Goal: Transaction & Acquisition: Purchase product/service

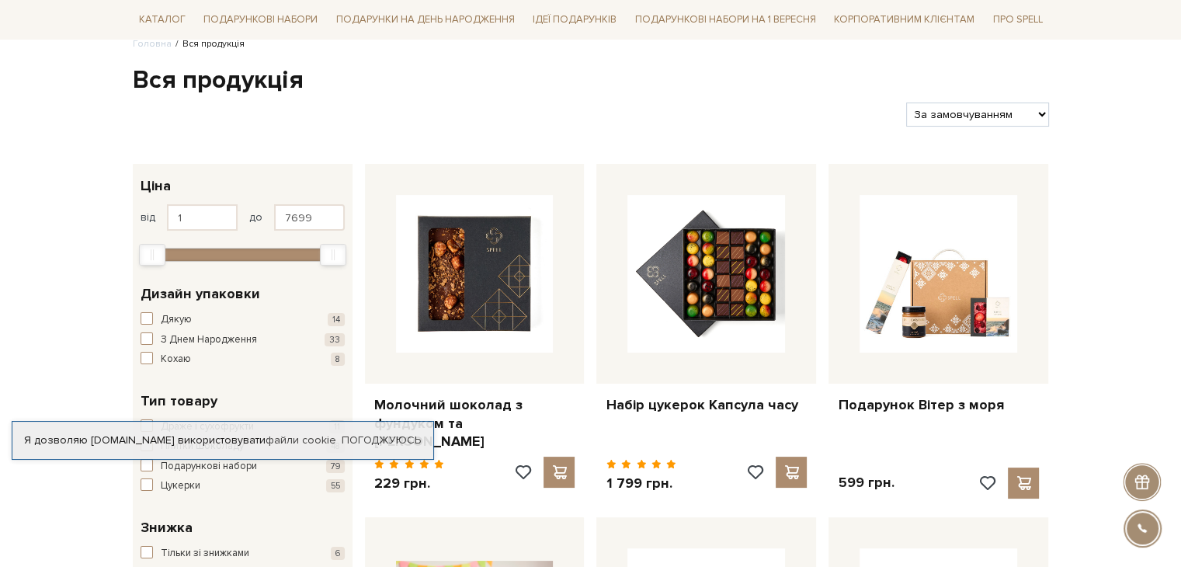
scroll to position [155, 0]
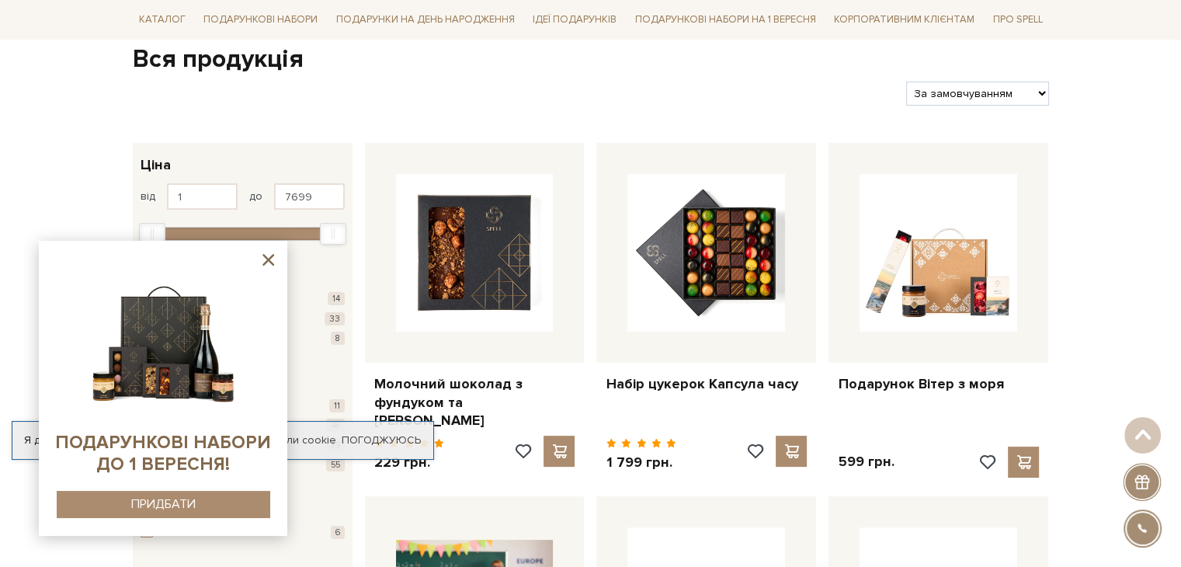
click at [269, 254] on icon at bounding box center [268, 259] width 19 height 19
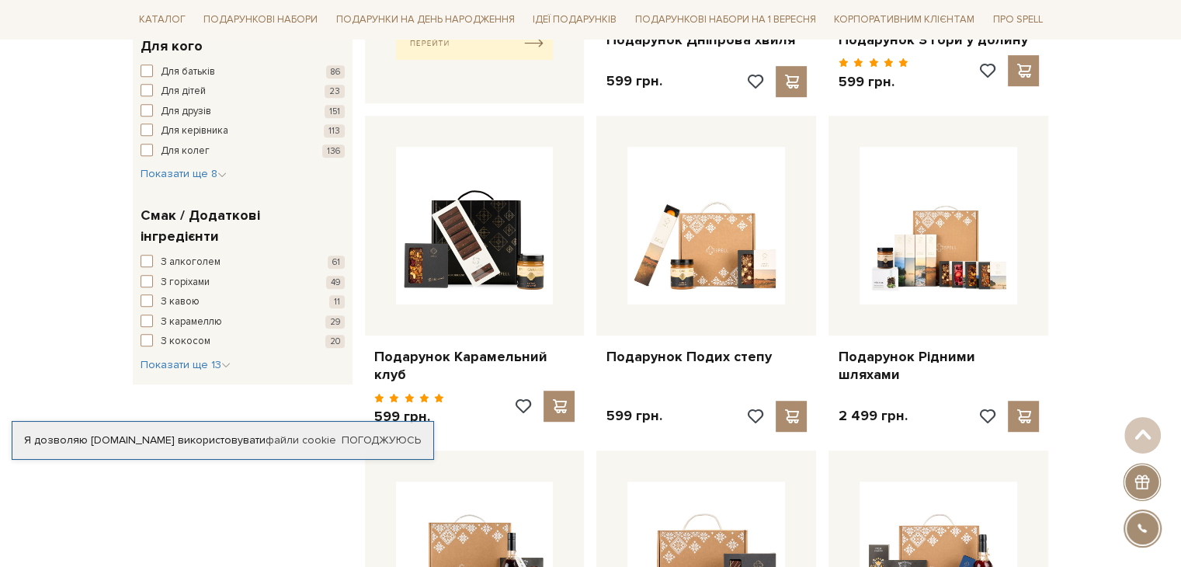
scroll to position [854, 0]
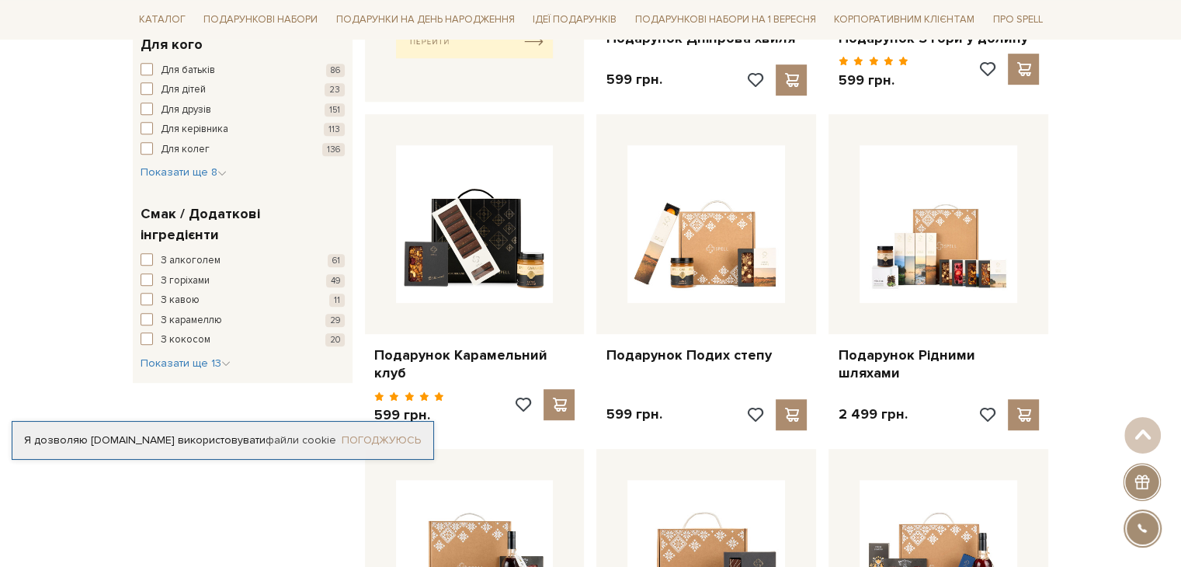
click at [412, 438] on link "Погоджуюсь" at bounding box center [381, 440] width 79 height 14
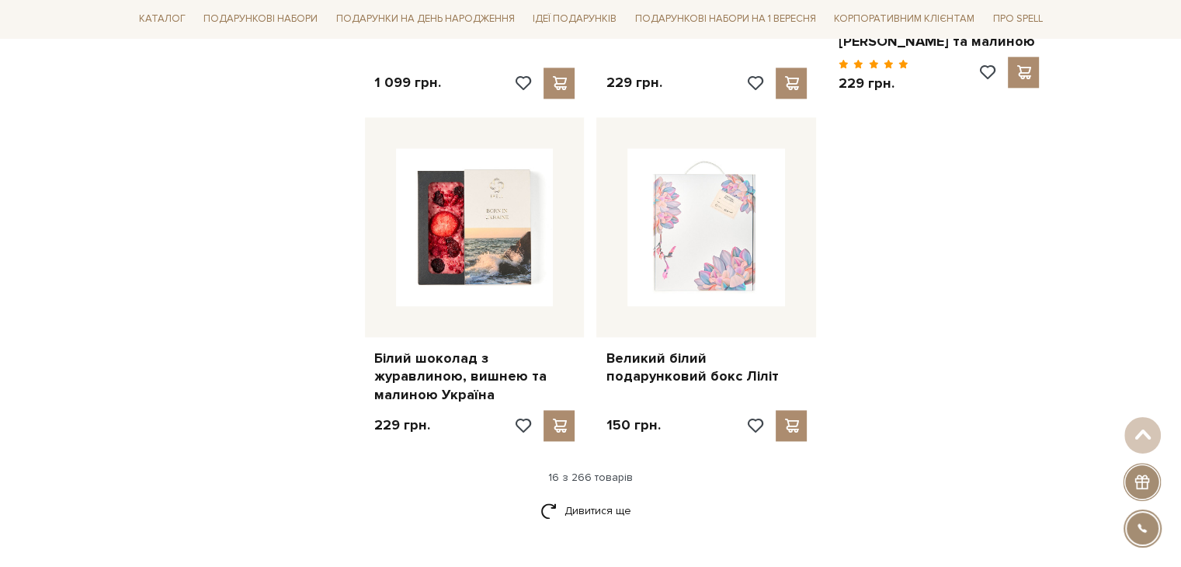
scroll to position [1941, 0]
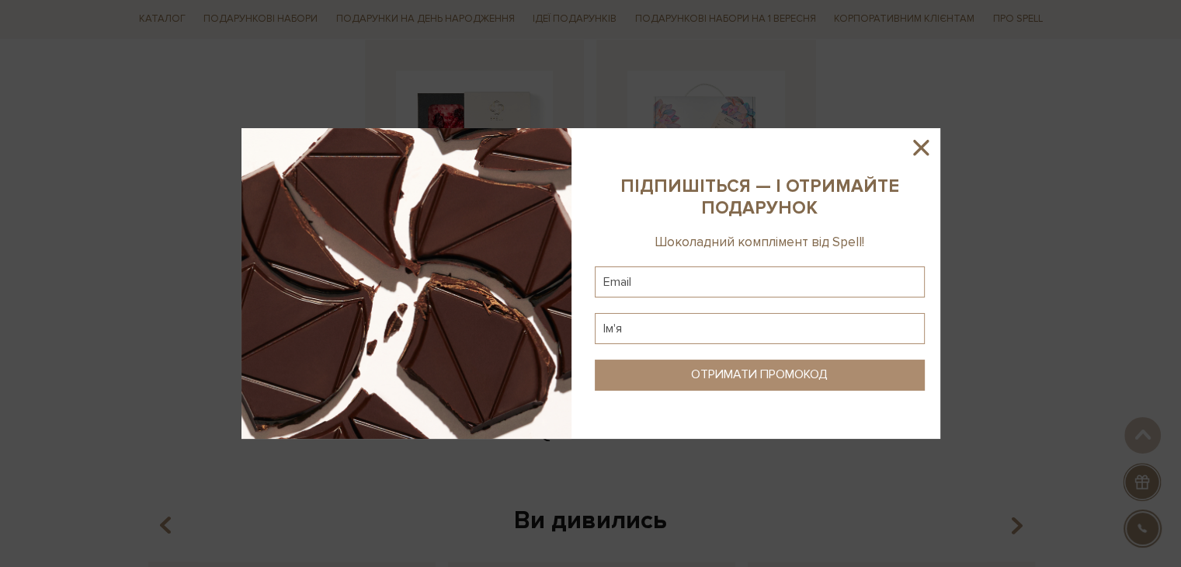
click at [924, 151] on icon at bounding box center [921, 148] width 16 height 16
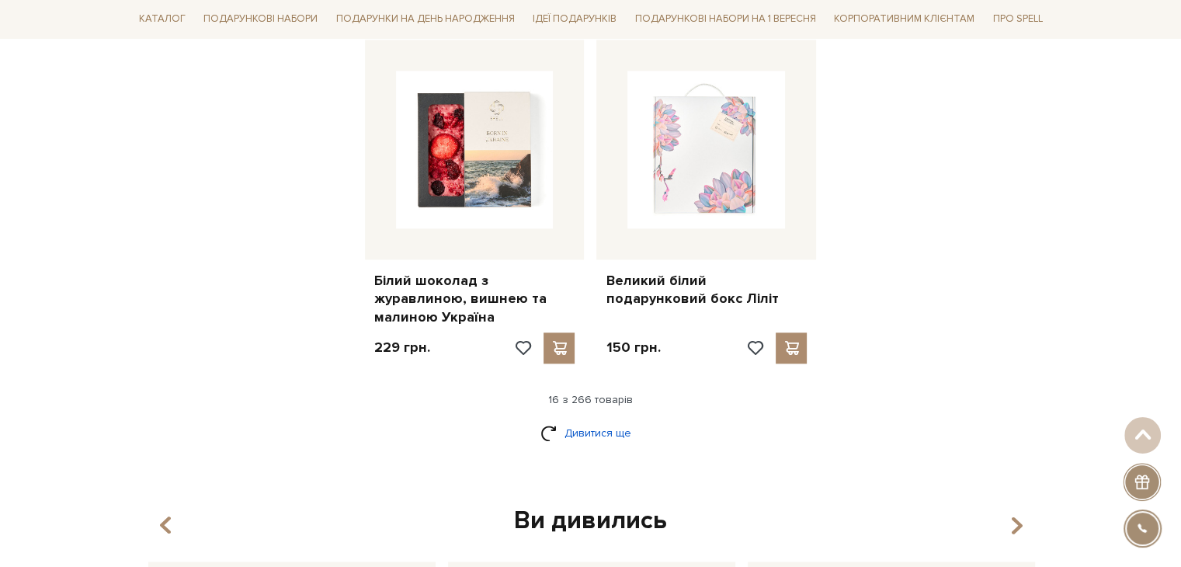
click at [590, 419] on link "Дивитися ще" at bounding box center [590, 432] width 101 height 27
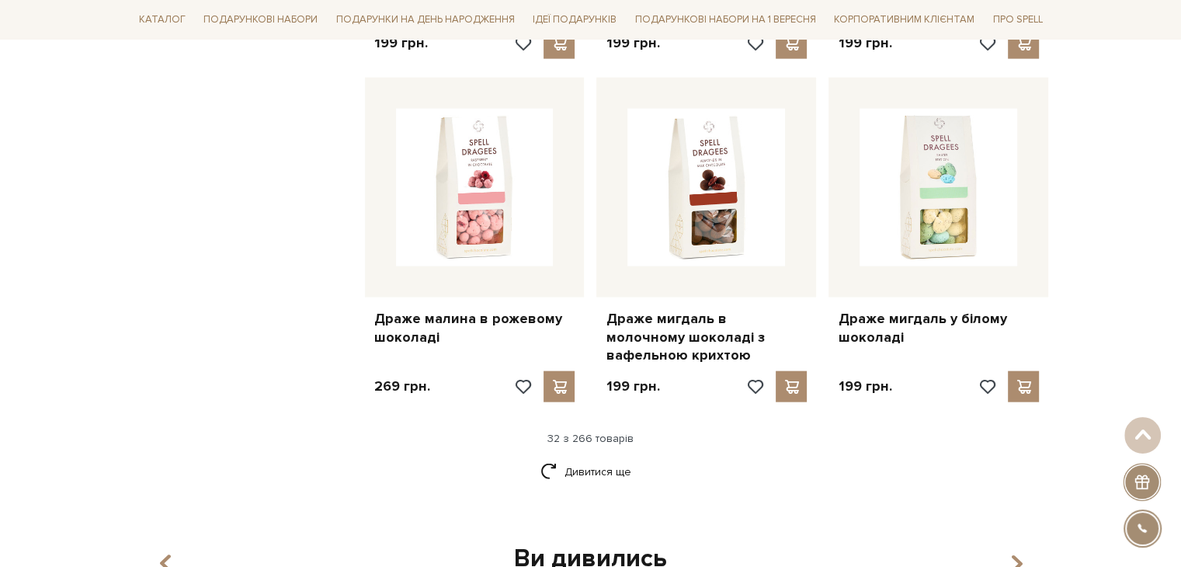
scroll to position [3577, 0]
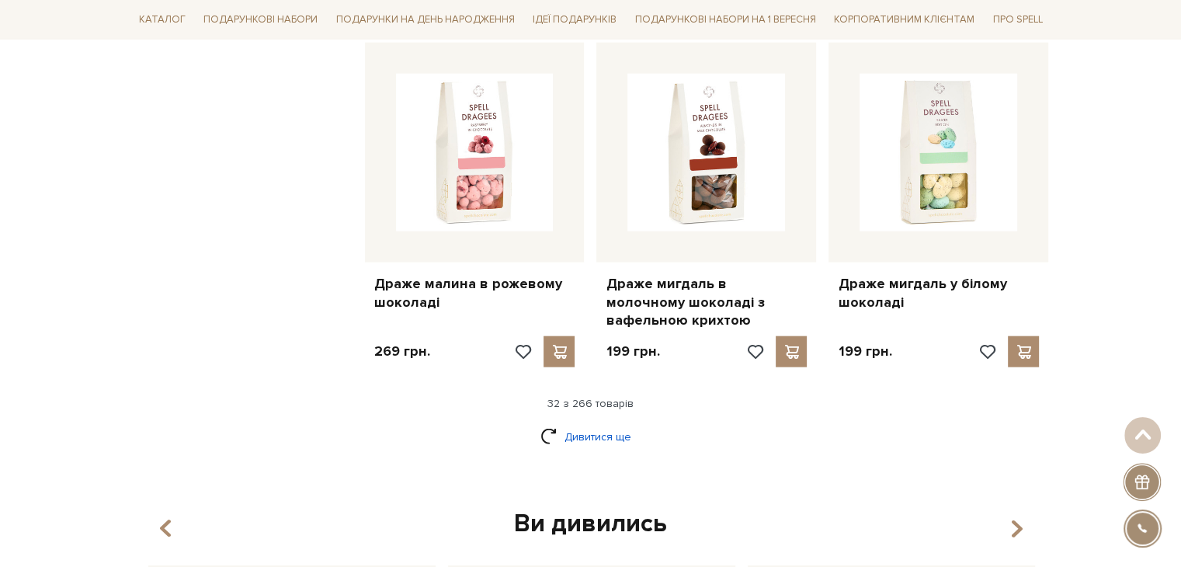
click at [562, 423] on link "Дивитися ще" at bounding box center [590, 436] width 101 height 27
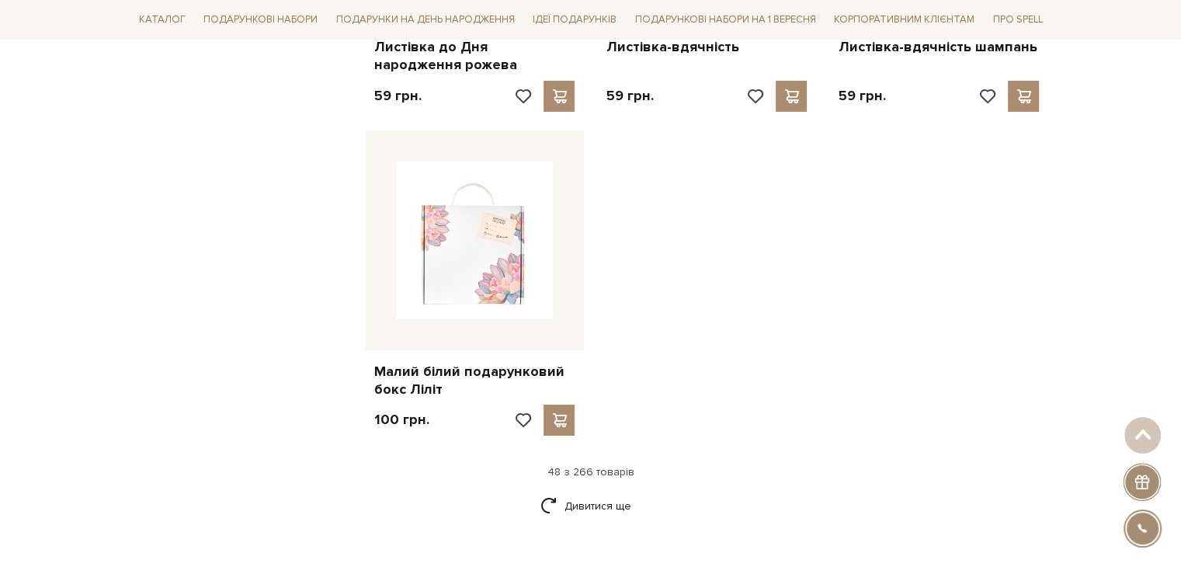
scroll to position [5518, 0]
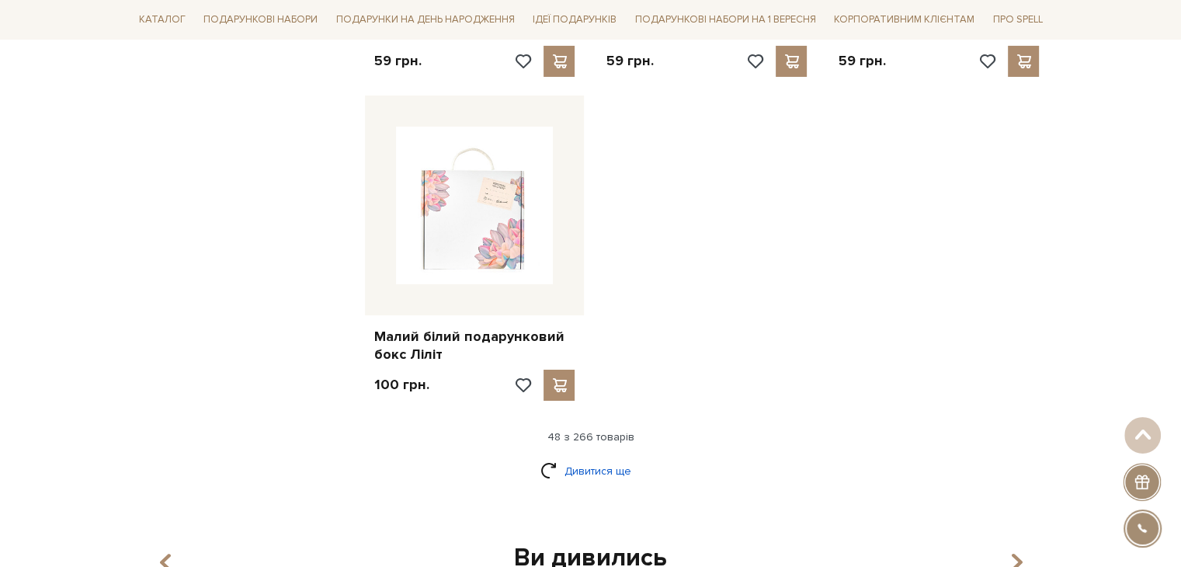
click at [623, 457] on link "Дивитися ще" at bounding box center [590, 470] width 101 height 27
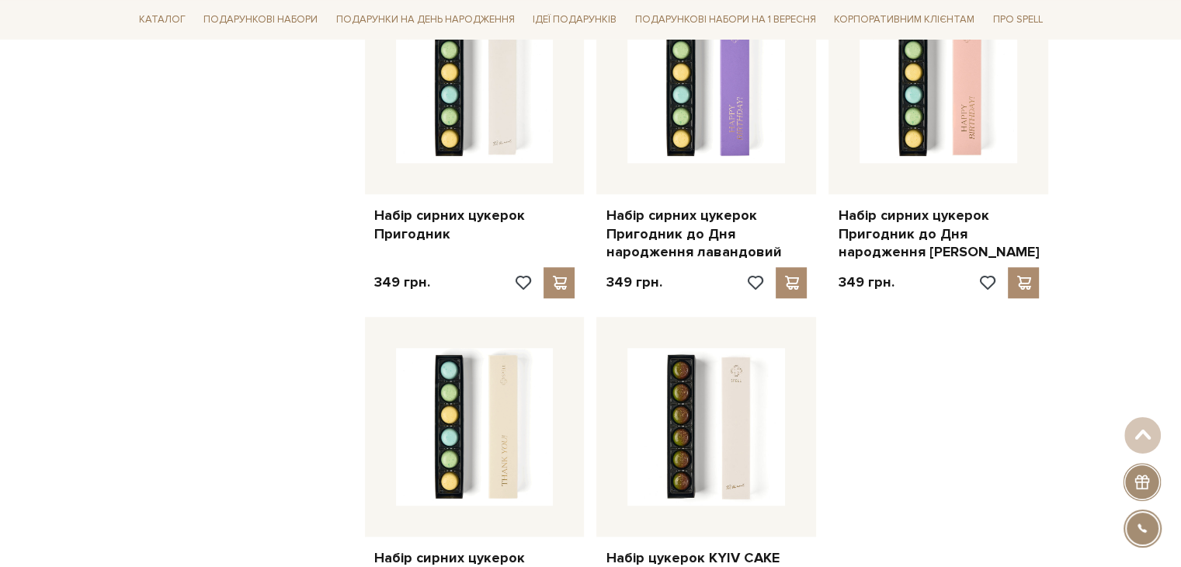
scroll to position [7226, 0]
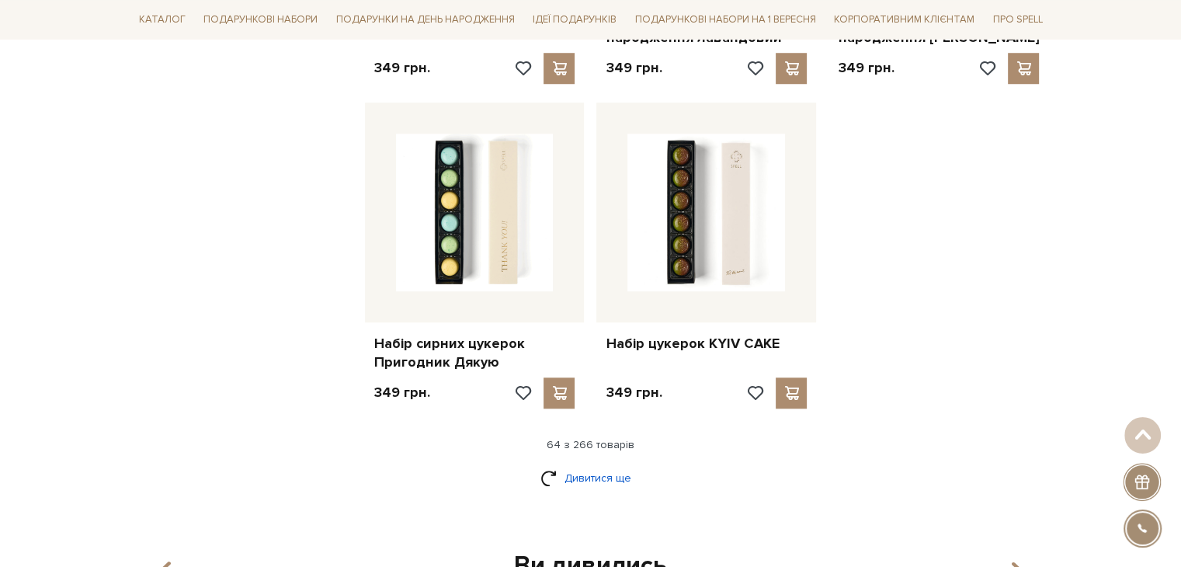
click at [612, 464] on link "Дивитися ще" at bounding box center [590, 477] width 101 height 27
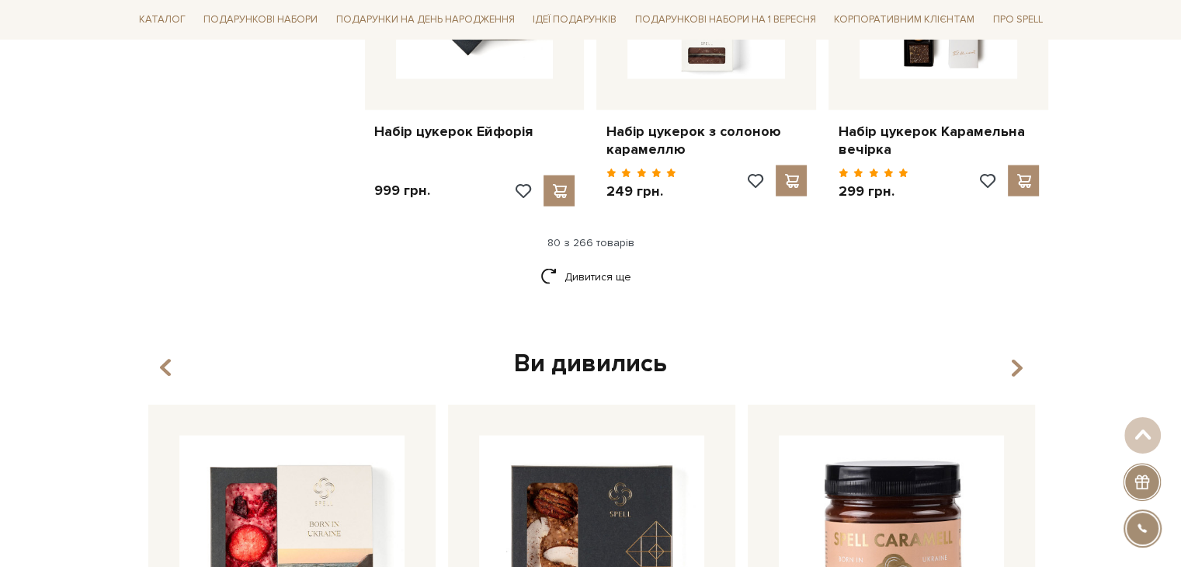
scroll to position [9167, 0]
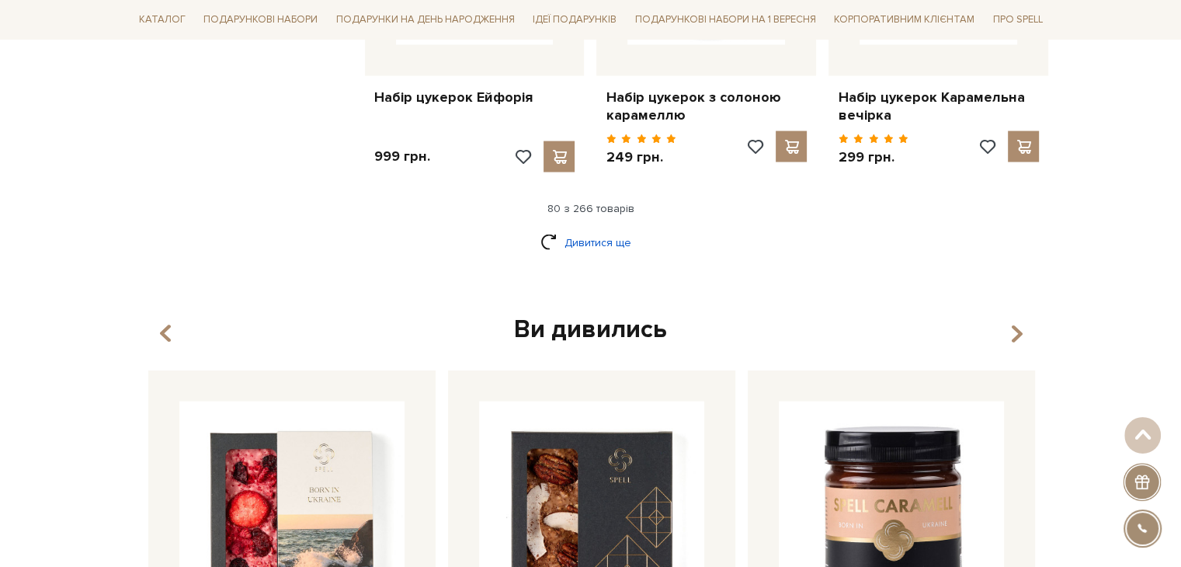
click at [624, 229] on link "Дивитися ще" at bounding box center [590, 242] width 101 height 27
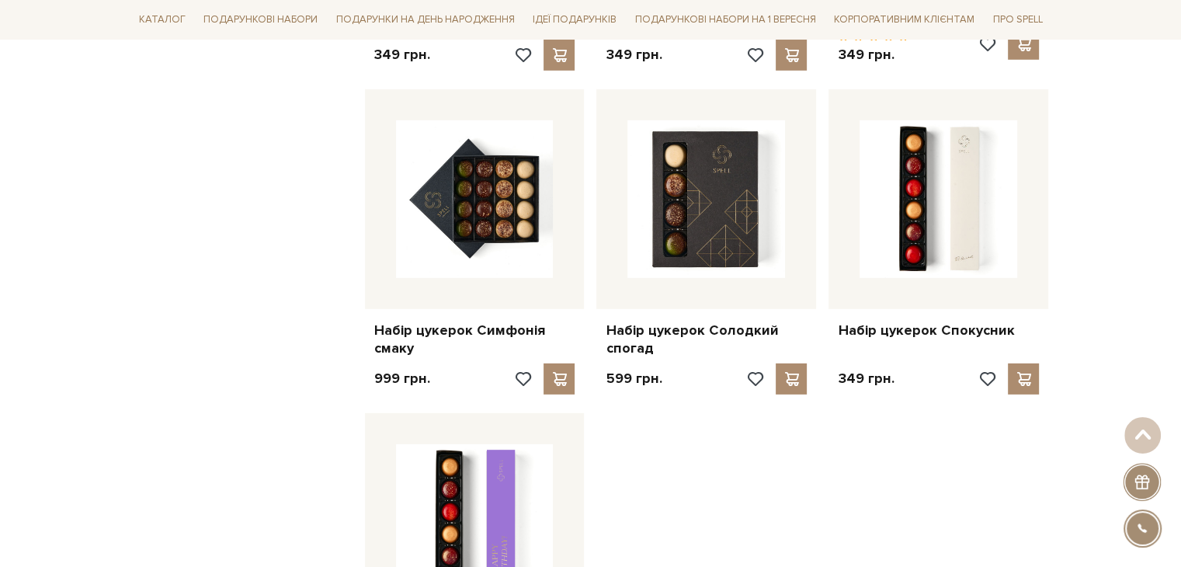
scroll to position [10797, 0]
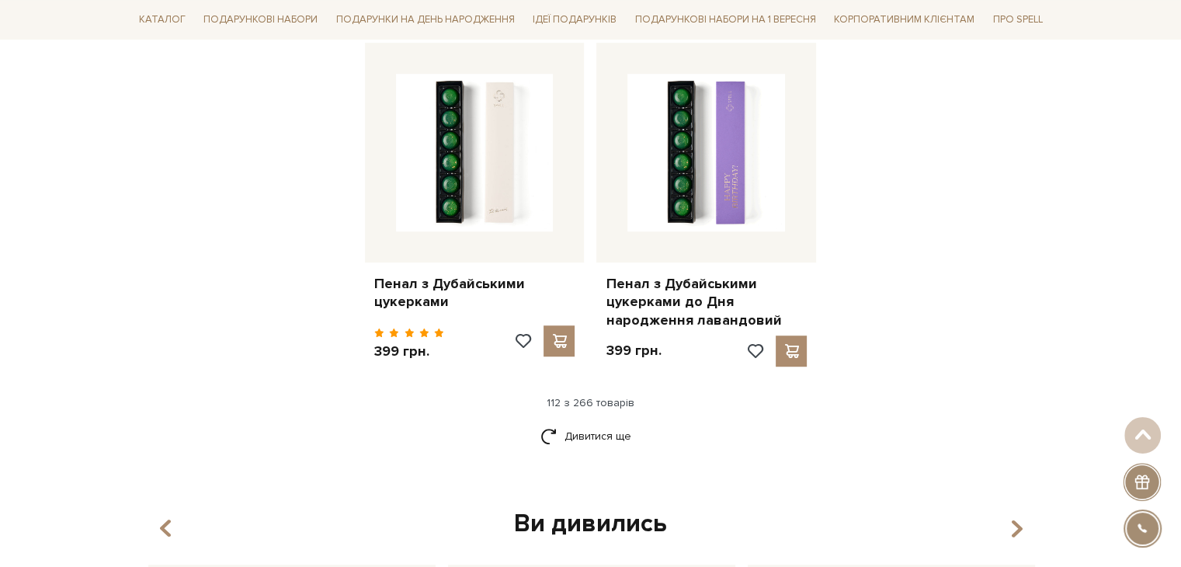
scroll to position [12660, 0]
click at [599, 422] on link "Дивитися ще" at bounding box center [590, 435] width 101 height 27
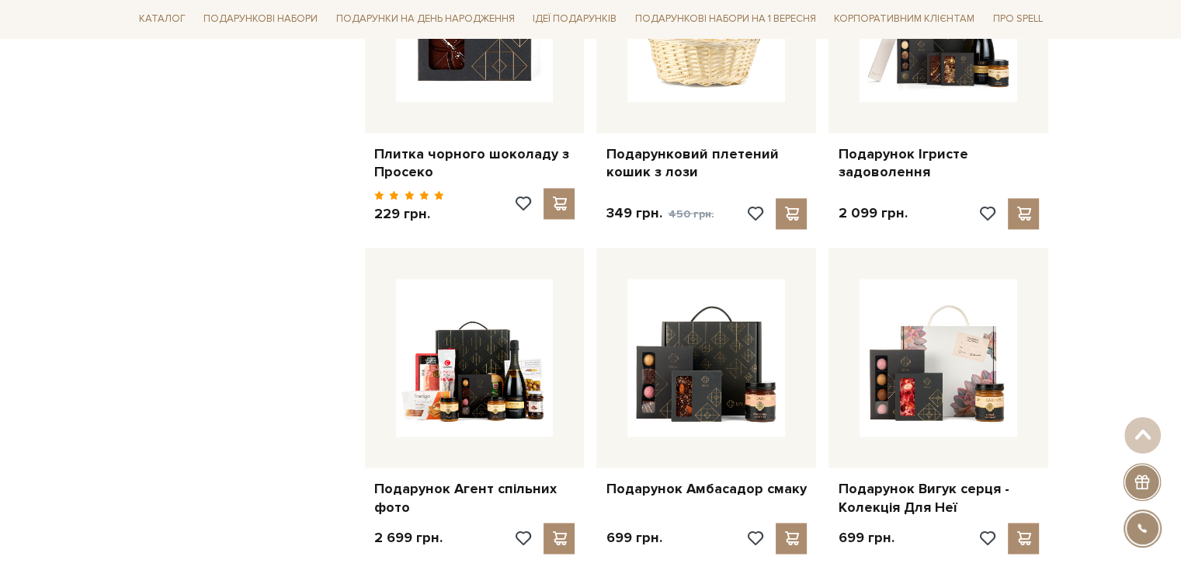
scroll to position [14290, 0]
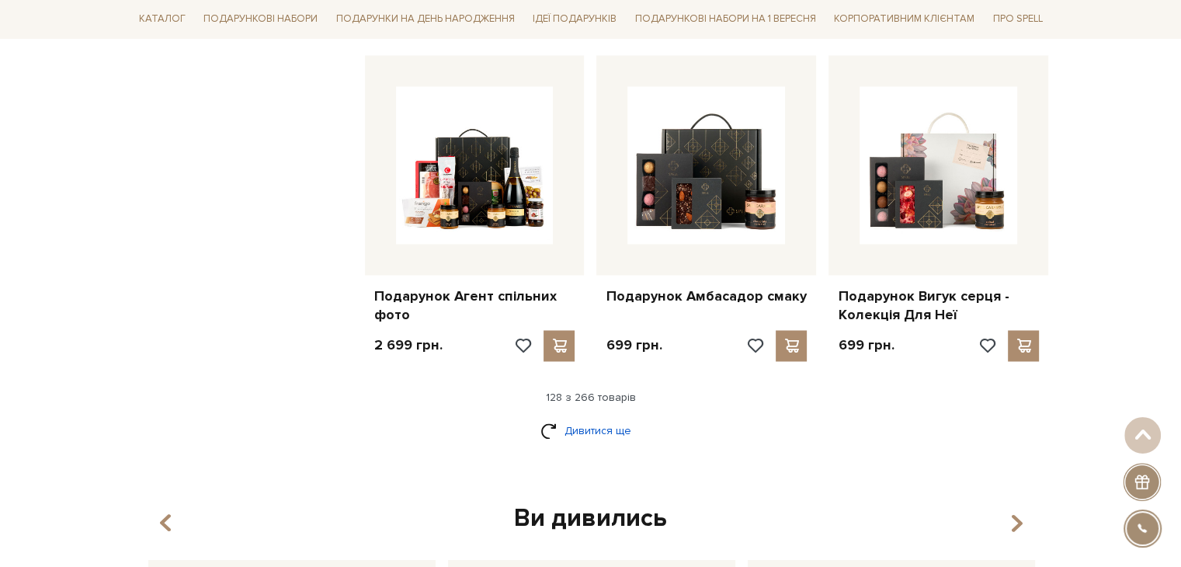
click at [581, 417] on link "Дивитися ще" at bounding box center [590, 430] width 101 height 27
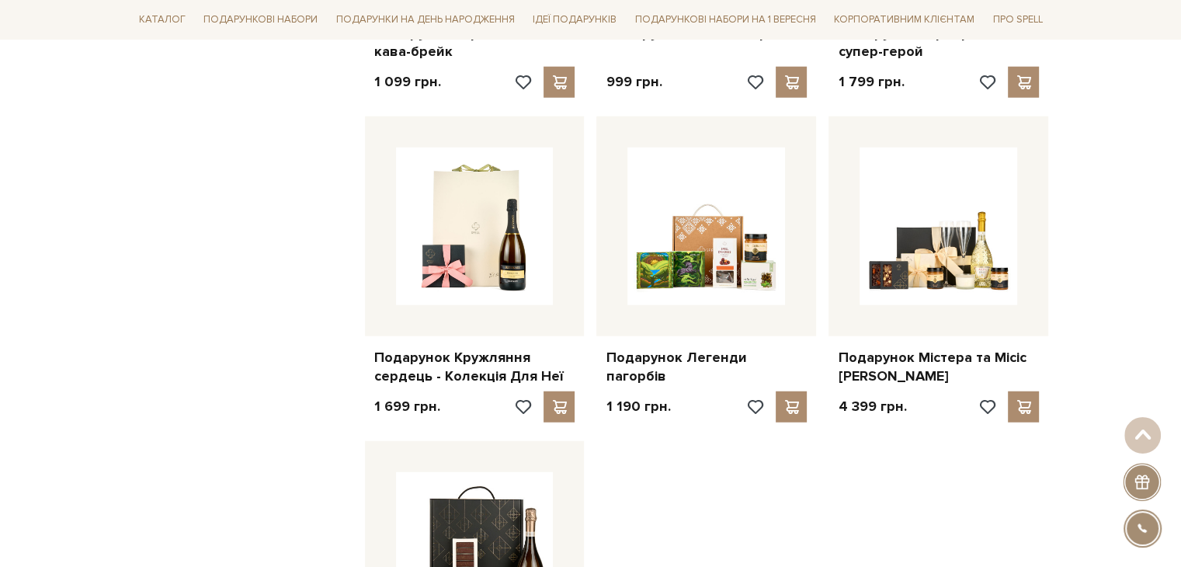
scroll to position [16076, 0]
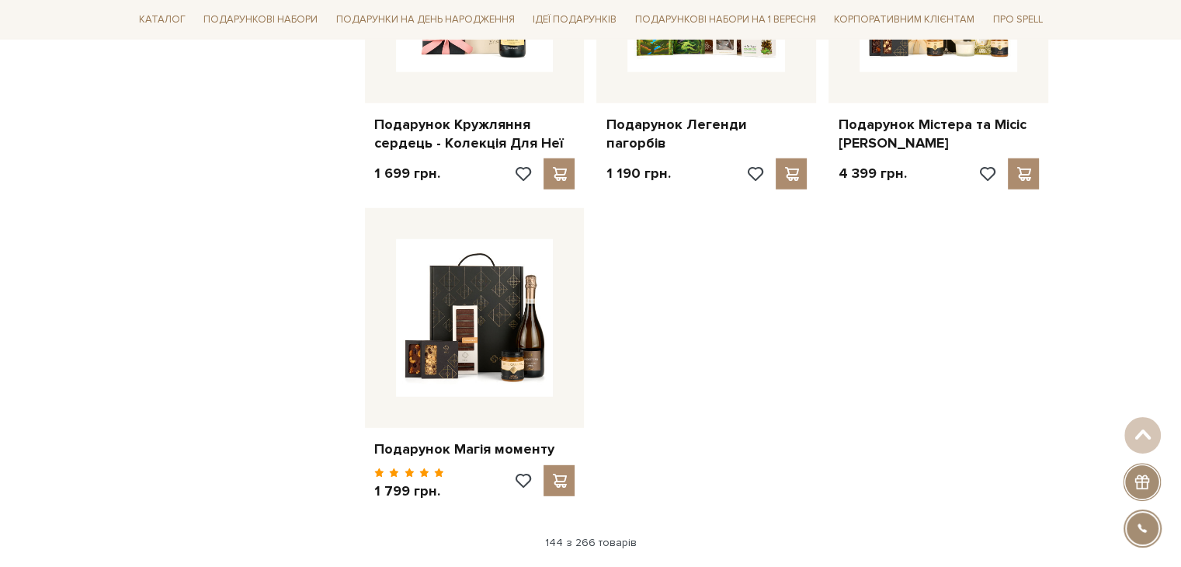
click at [613, 562] on link "Дивитися ще" at bounding box center [590, 575] width 101 height 27
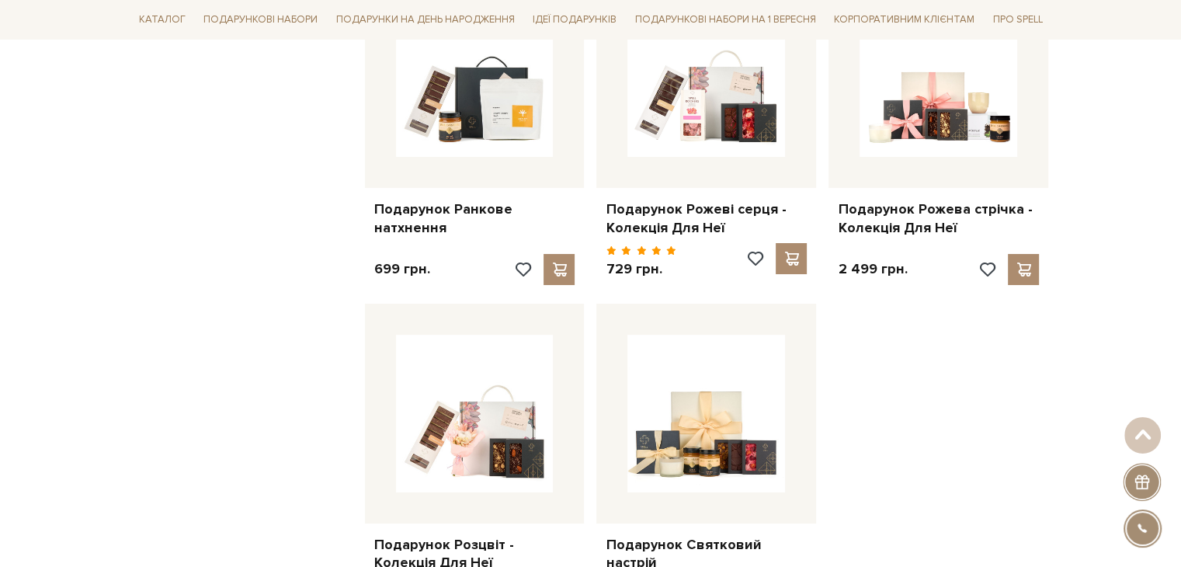
scroll to position [17706, 0]
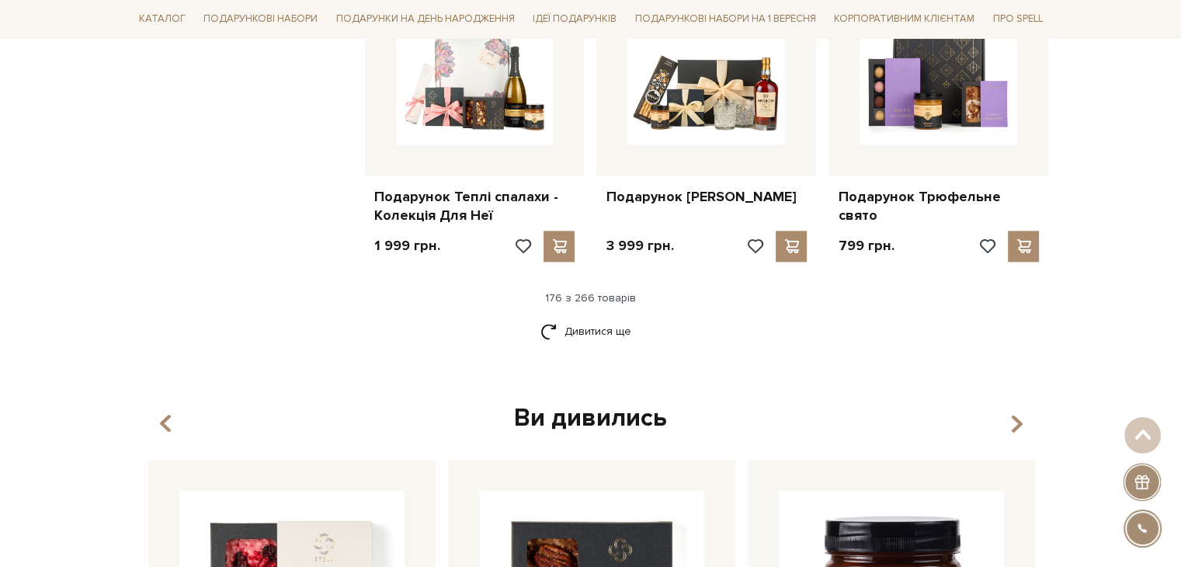
scroll to position [19798, 0]
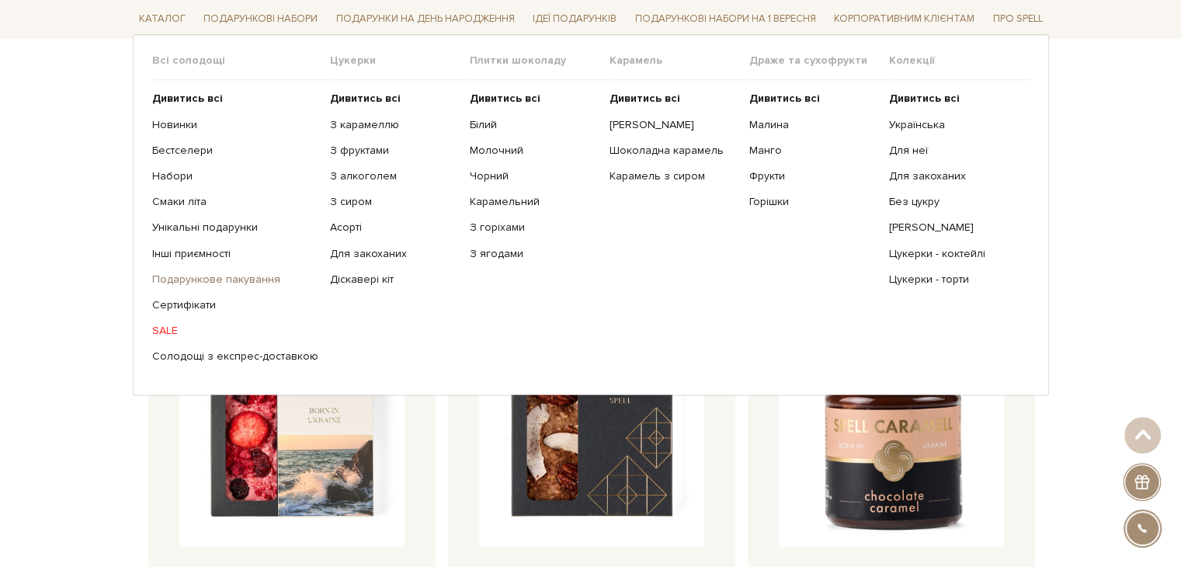
click at [220, 280] on link "Подарункове пакування" at bounding box center [235, 280] width 166 height 14
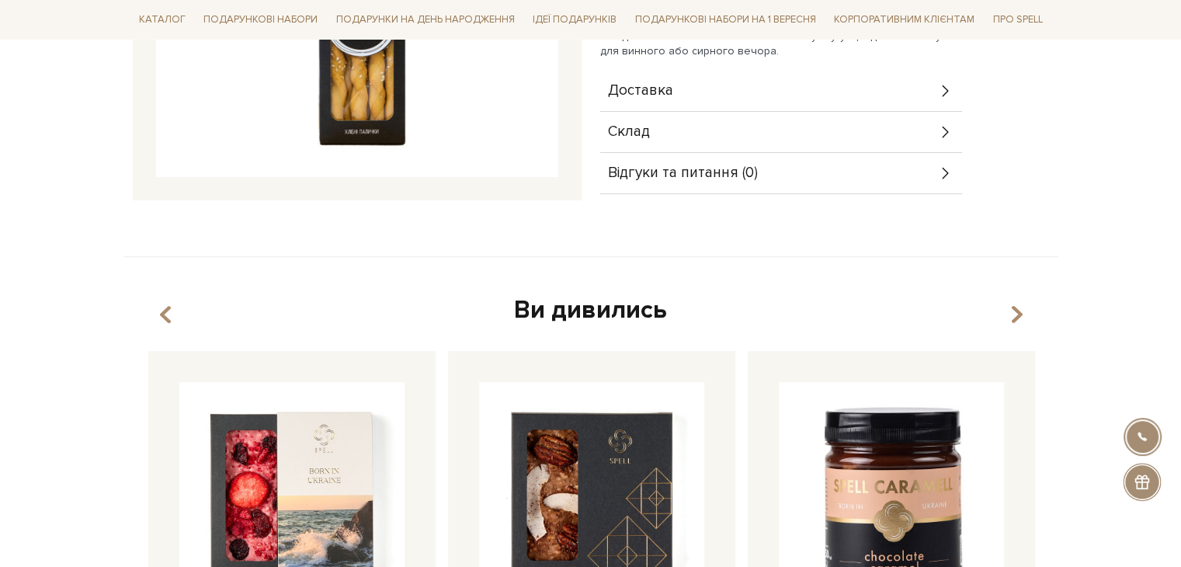
scroll to position [311, 0]
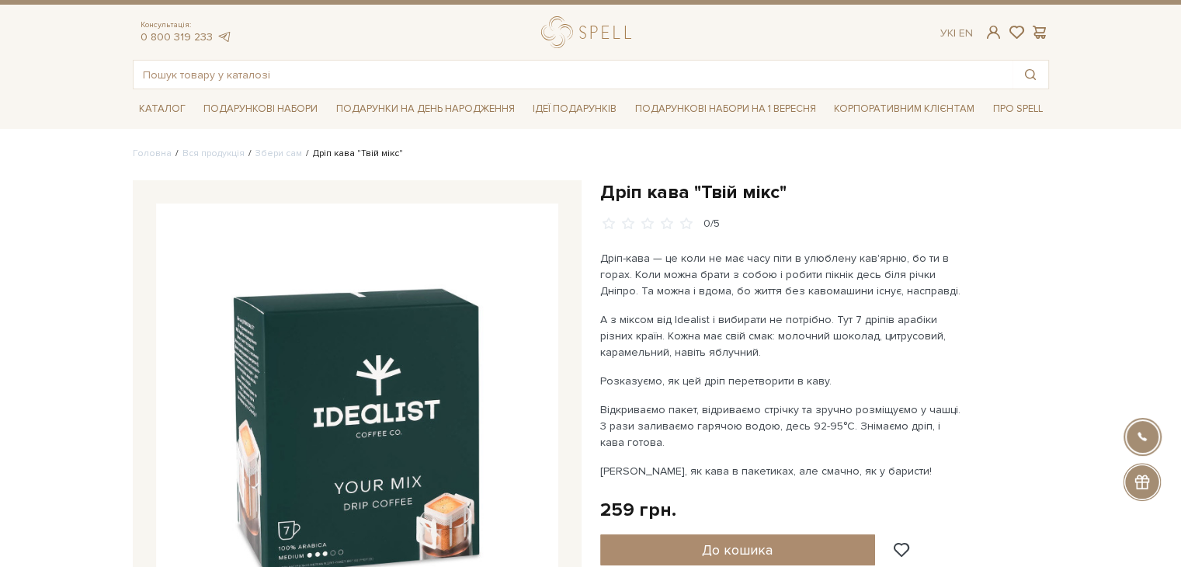
scroll to position [155, 0]
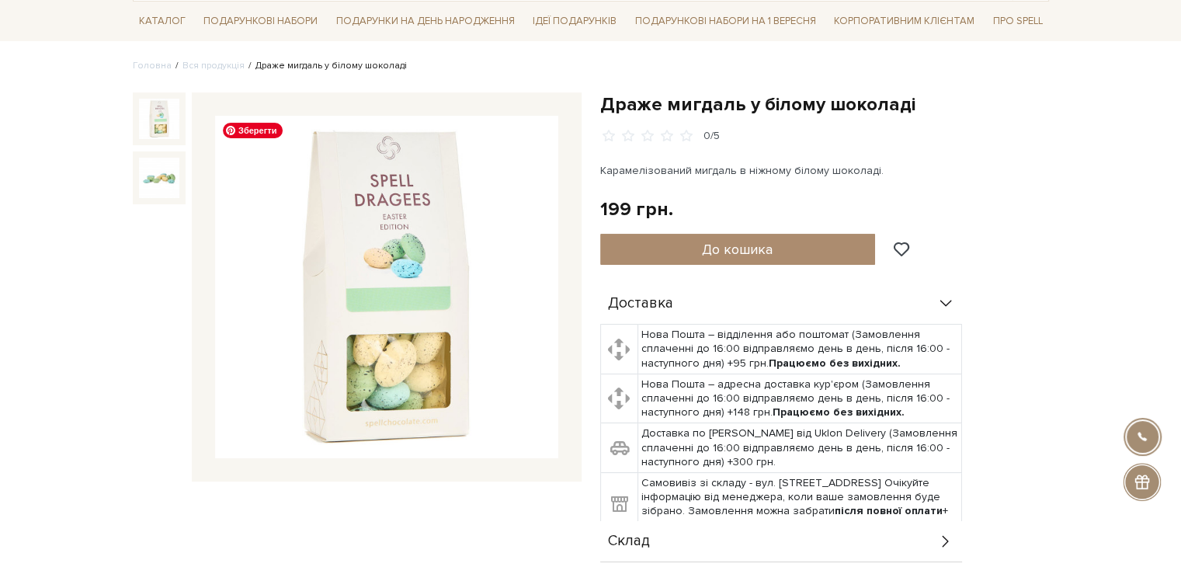
scroll to position [155, 0]
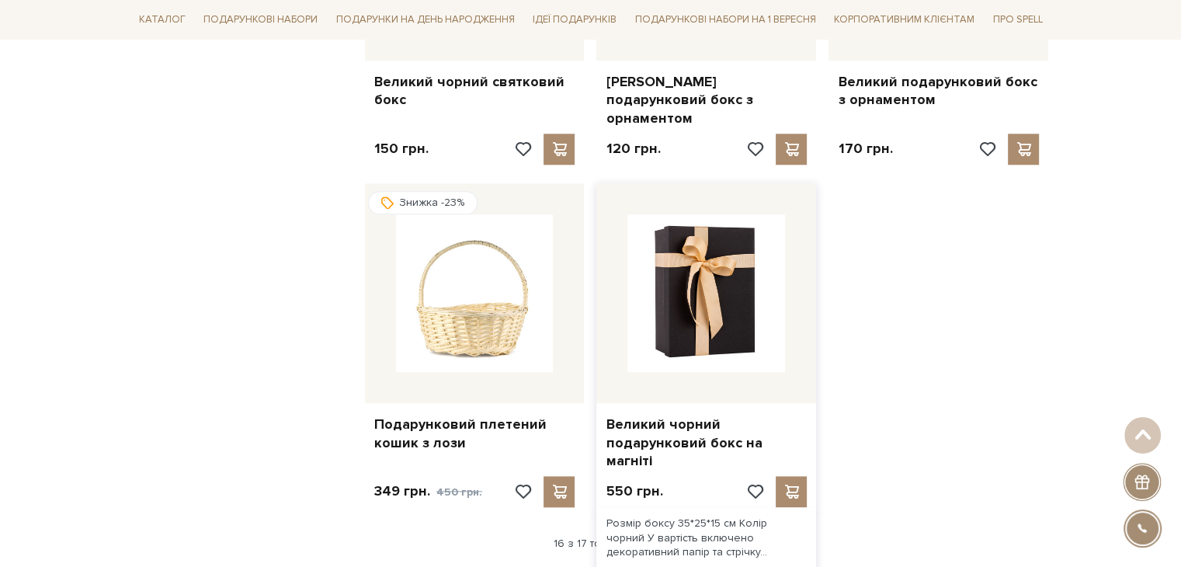
scroll to position [1774, 0]
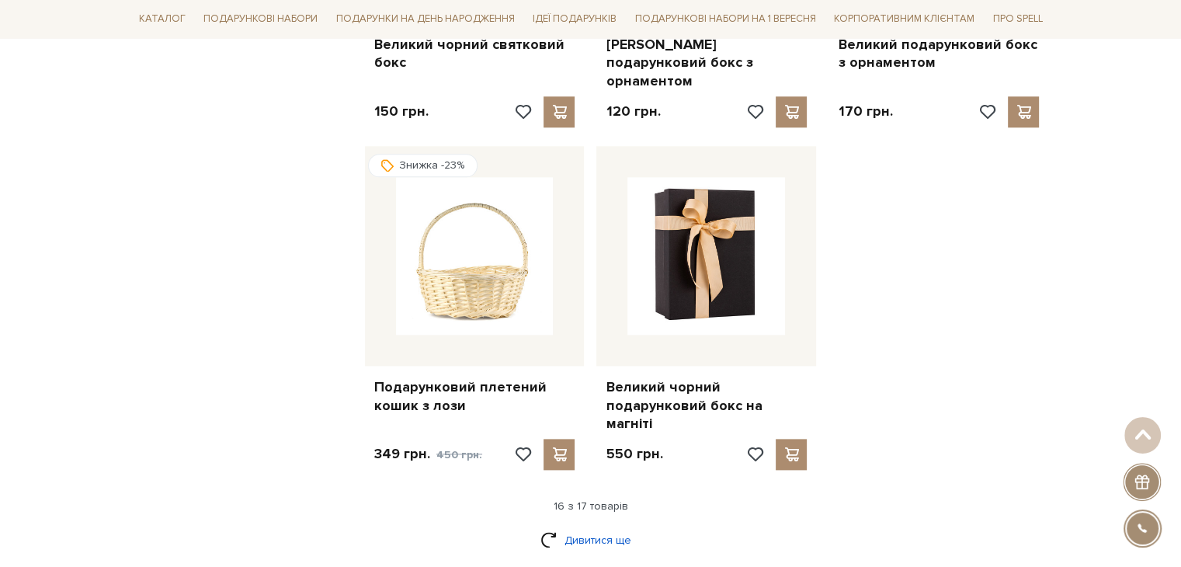
click at [606, 526] on link "Дивитися ще" at bounding box center [590, 539] width 101 height 27
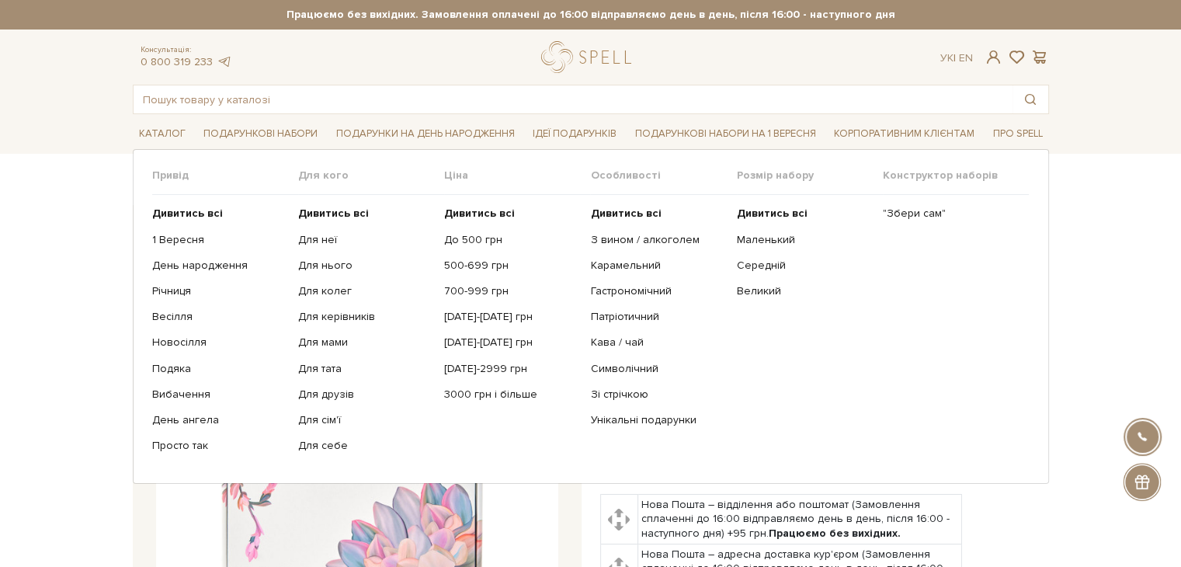
scroll to position [78, 0]
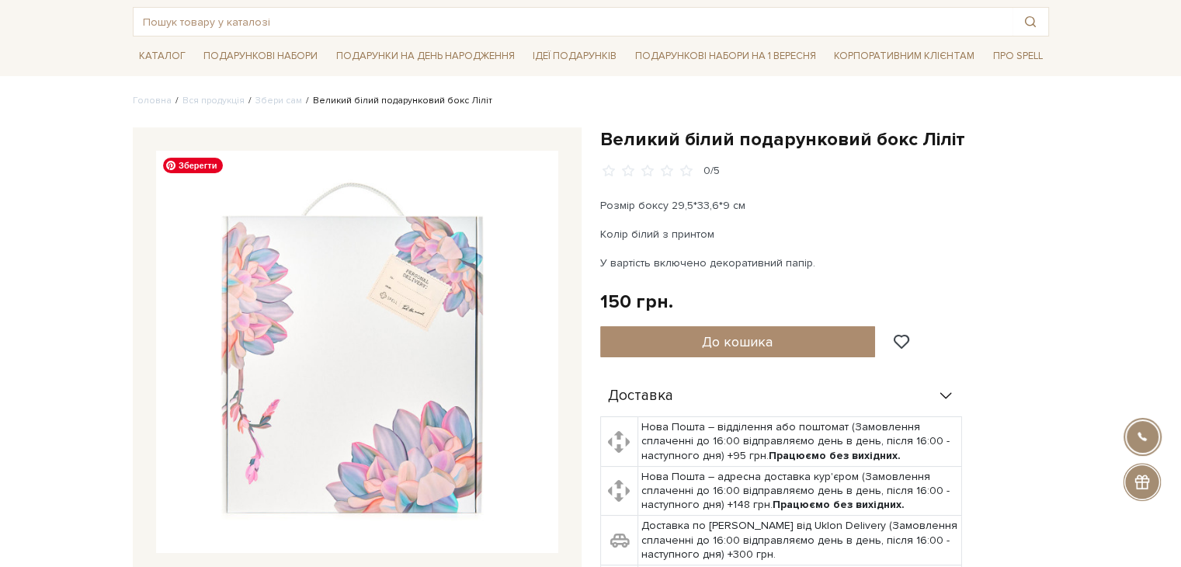
click at [449, 277] on img at bounding box center [357, 352] width 402 height 402
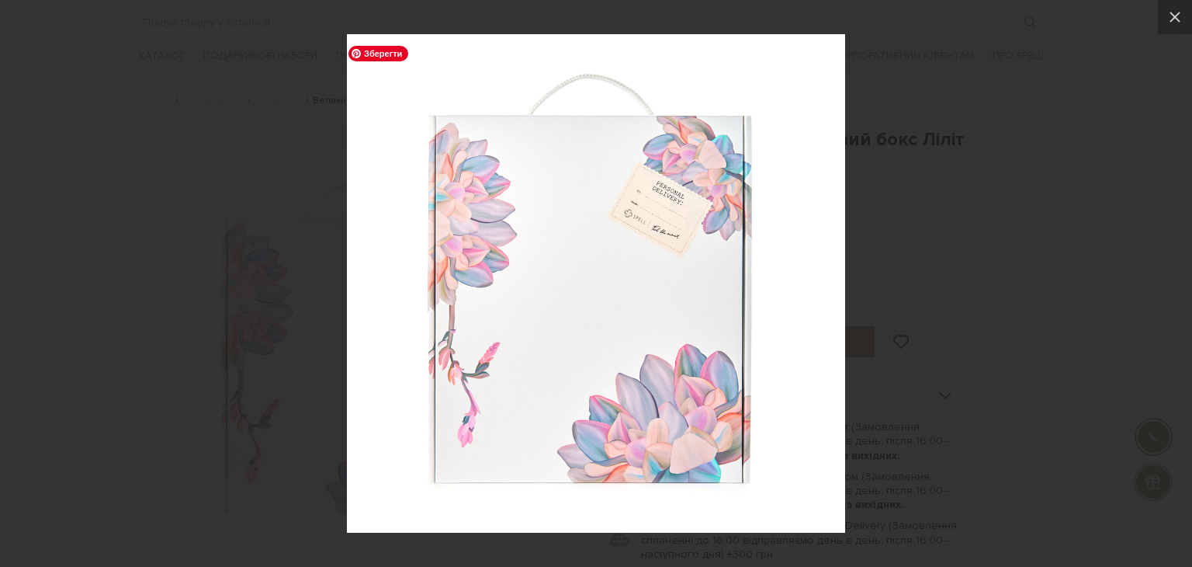
click at [674, 187] on img at bounding box center [596, 283] width 498 height 498
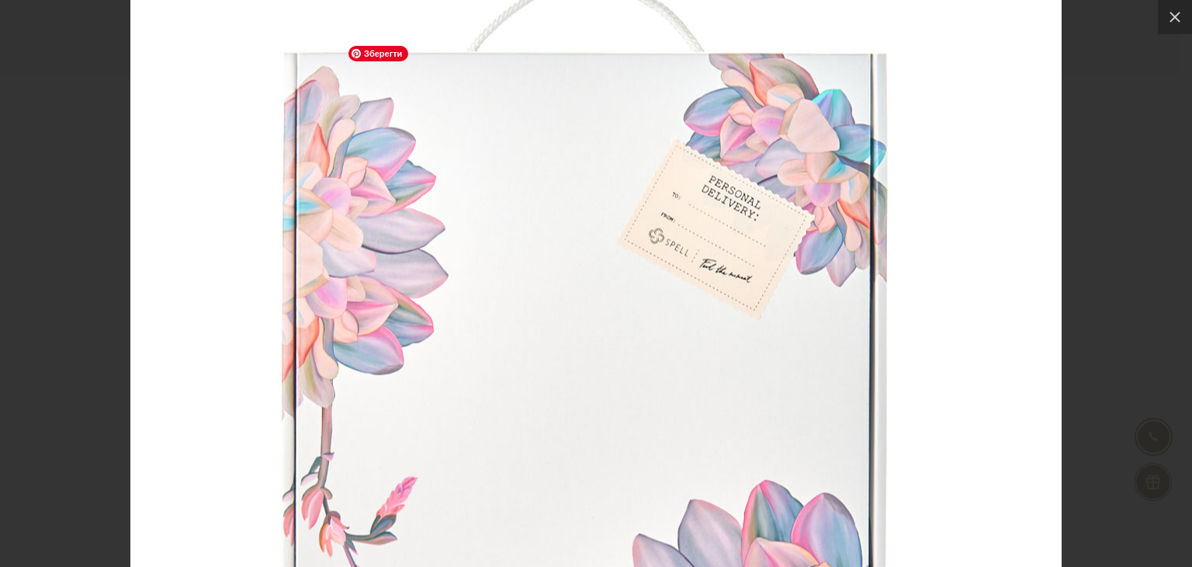
click at [786, 238] on img at bounding box center [596, 367] width 932 height 932
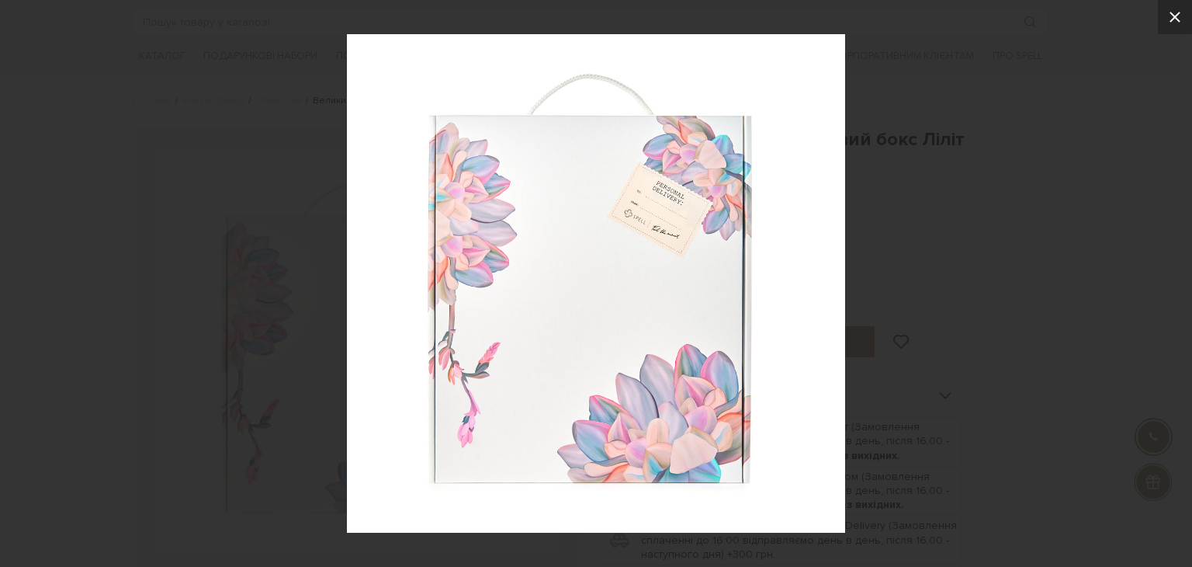
click at [1175, 12] on icon at bounding box center [1175, 17] width 19 height 19
